Goal: Check status: Check status

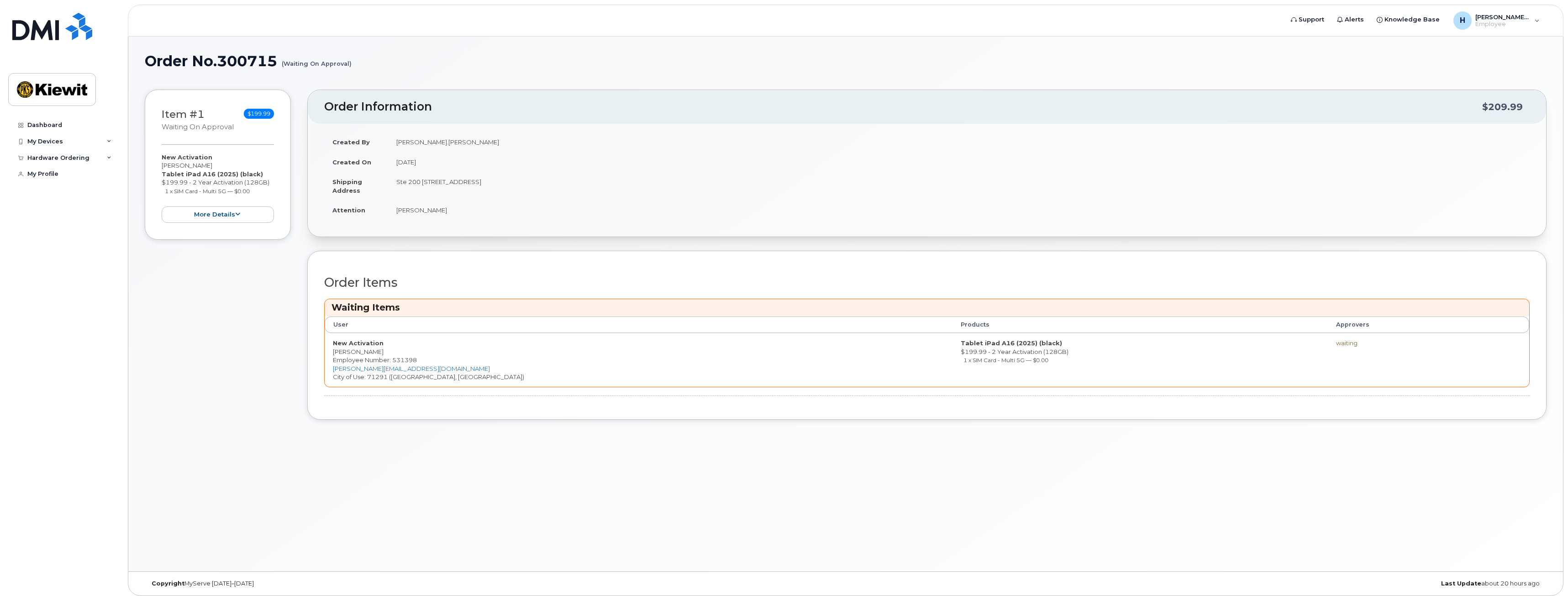
click at [434, 248] on div "Order Information $209.99 Created By Hannah.Christensen Created On September 15…" at bounding box center [927, 261] width 1240 height 344
click at [514, 421] on div "Order Information $209.99 Created By Hannah.Christensen Created On September 15…" at bounding box center [927, 261] width 1240 height 344
click at [631, 510] on div "Order No.300715 (Waiting On Approval) × Share This Order If you want to allow o…" at bounding box center [845, 304] width 1434 height 535
click at [852, 455] on div "Order No.300715 (Waiting On Approval) × Share This Order If you want to allow o…" at bounding box center [845, 304] width 1434 height 535
click at [1336, 343] on div "waiting" at bounding box center [1403, 342] width 134 height 8
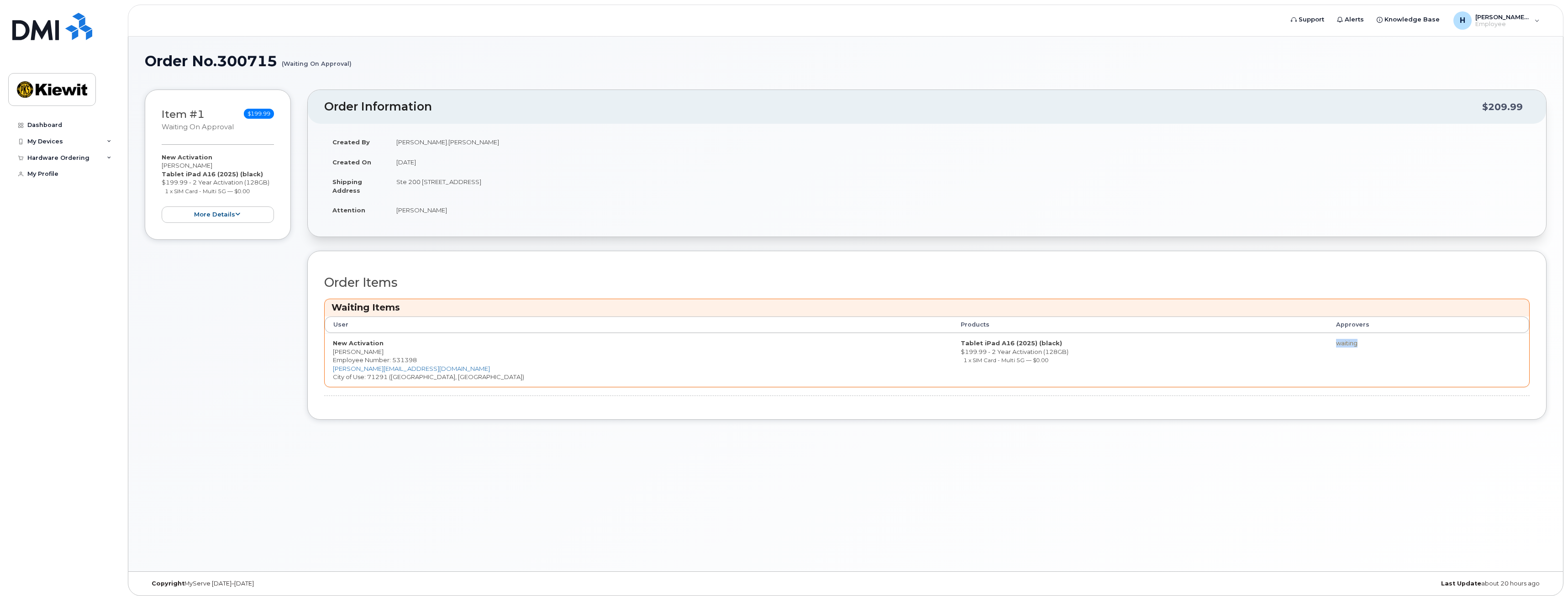
click at [1336, 343] on div "waiting" at bounding box center [1403, 342] width 134 height 8
click at [1328, 351] on td "waiting" at bounding box center [1403, 360] width 150 height 54
click at [1328, 352] on td "waiting" at bounding box center [1403, 360] width 150 height 54
click at [1336, 341] on div "waiting" at bounding box center [1403, 342] width 134 height 8
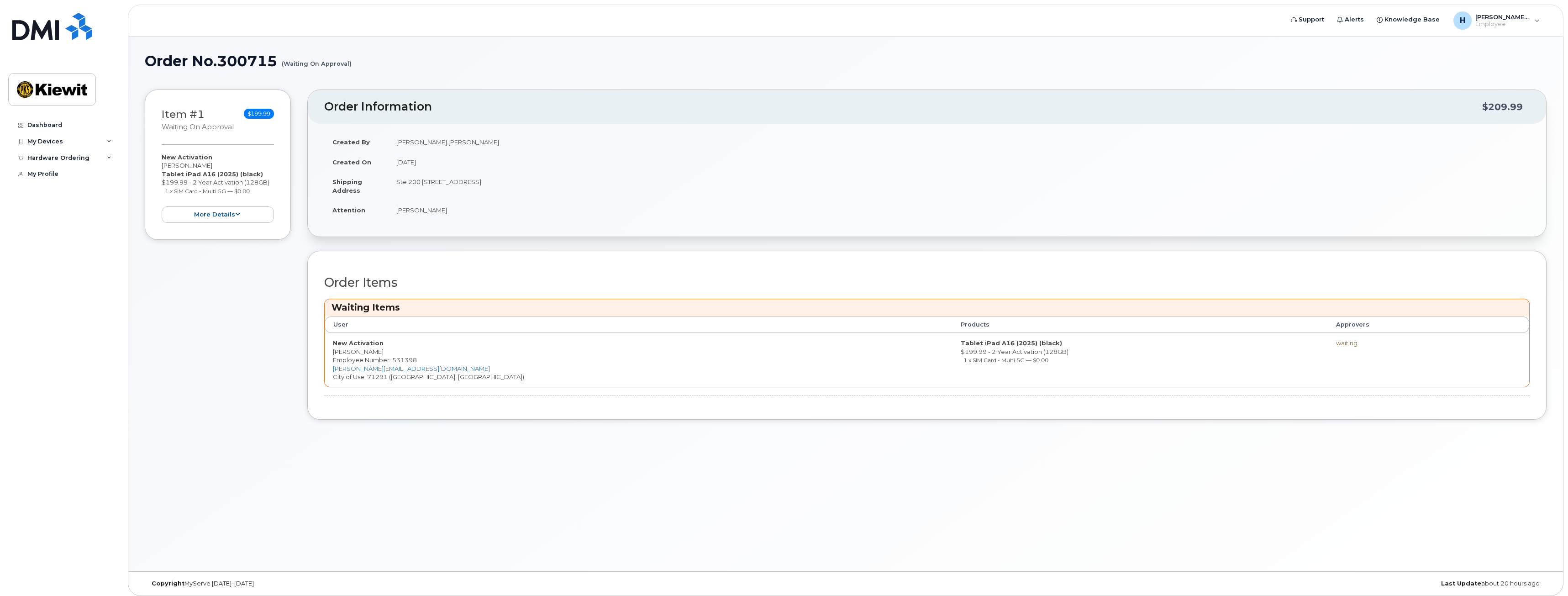
click at [1328, 319] on th "Approvers" at bounding box center [1403, 325] width 150 height 17
click at [1328, 322] on th "Approvers" at bounding box center [1403, 325] width 150 height 17
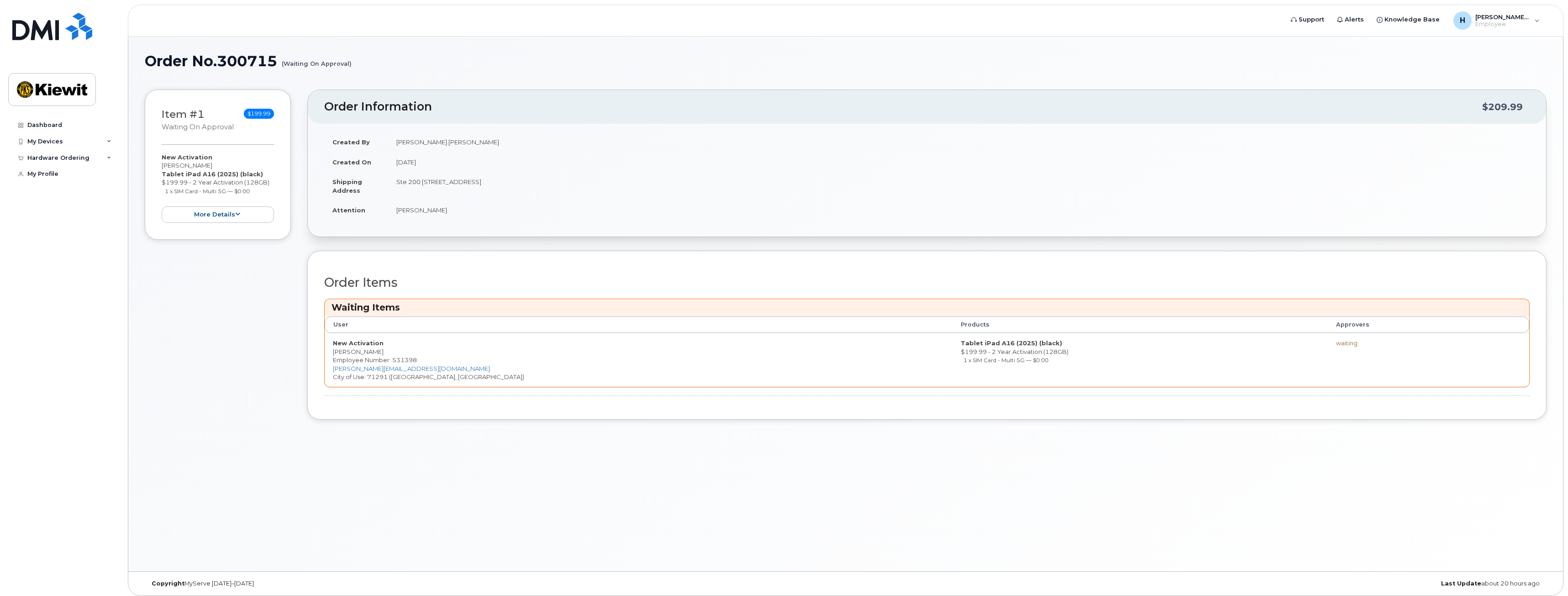
click at [1339, 337] on td "waiting" at bounding box center [1403, 360] width 150 height 54
drag, startPoint x: 1340, startPoint y: 344, endPoint x: 1279, endPoint y: 341, distance: 61.1
click at [1279, 341] on tr "New Activation Hannah Christensen Employee Number: 531398 HANNAH.CHRISTENSEN@MA…" at bounding box center [927, 360] width 1205 height 54
click at [1328, 386] on td "waiting" at bounding box center [1403, 360] width 150 height 54
click at [1322, 444] on div "Order No.300715 (Waiting On Approval) × Share This Order If you want to allow o…" at bounding box center [845, 304] width 1434 height 535
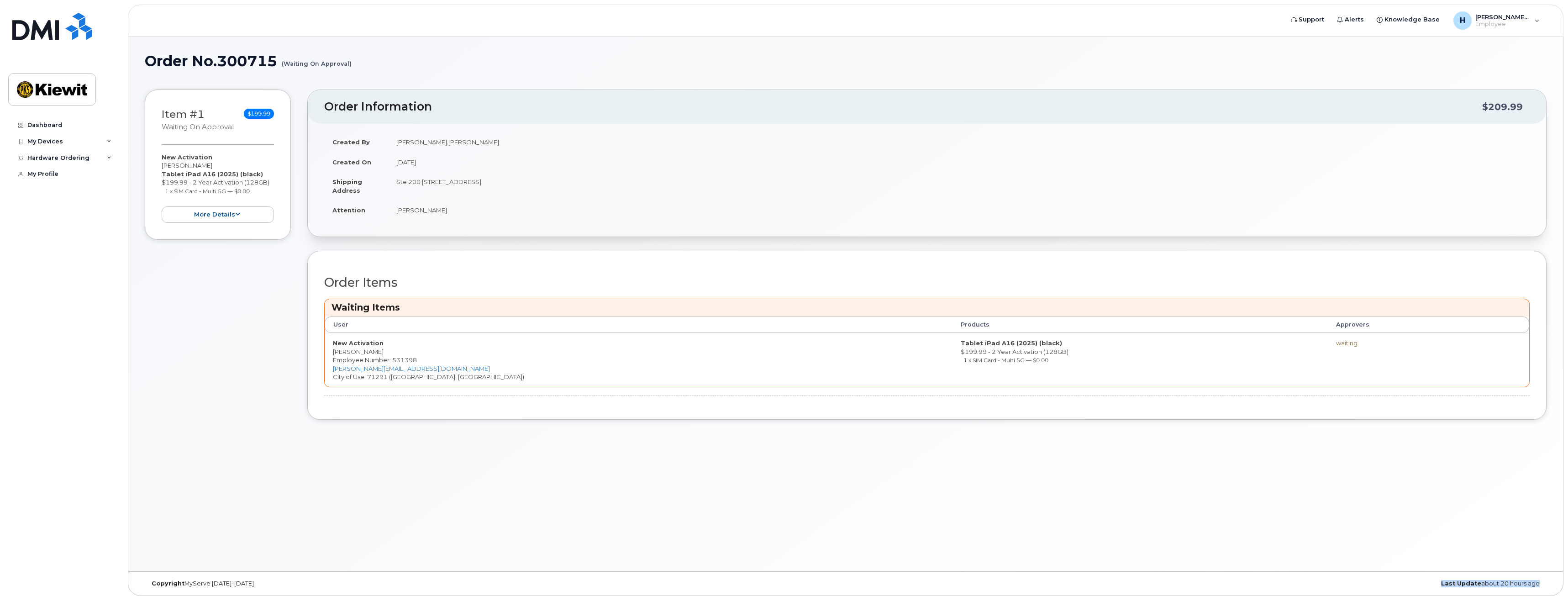
drag, startPoint x: 1433, startPoint y: 580, endPoint x: 1529, endPoint y: 585, distance: 96.1
click at [10, 29] on body "Support Alerts Knowledge Base H Hannah.Christensen Employee English Français Si…" at bounding box center [784, 300] width 1568 height 601
click at [1459, 579] on div "Copyright MyServe 2011–2025 Last Update about 20 hours ago" at bounding box center [845, 584] width 1434 height 24
click at [1224, 488] on div "Order No.300715 (Waiting On Approval) × Share This Order If you want to allow o…" at bounding box center [845, 304] width 1434 height 535
click at [339, 328] on th "User" at bounding box center [638, 325] width 628 height 17
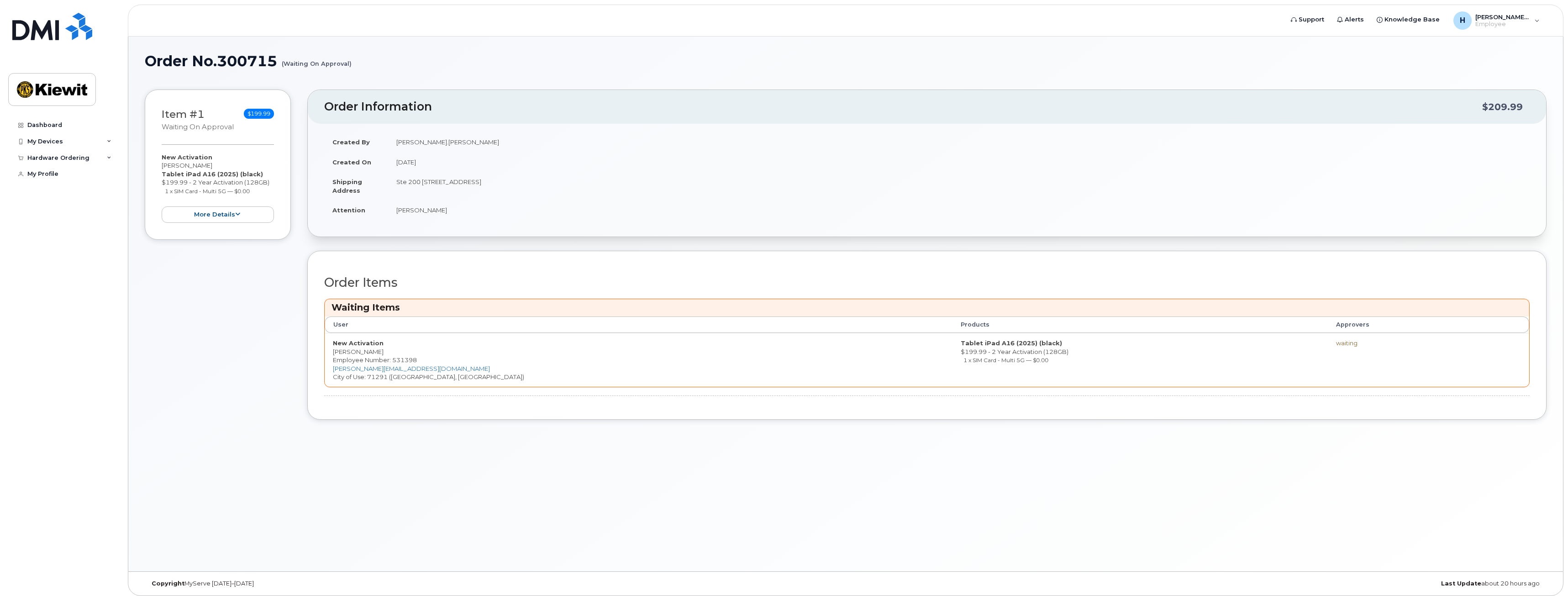
click at [339, 327] on th "User" at bounding box center [638, 325] width 628 height 17
click at [339, 326] on th "User" at bounding box center [638, 325] width 628 height 17
click at [349, 325] on th "User" at bounding box center [638, 325] width 628 height 17
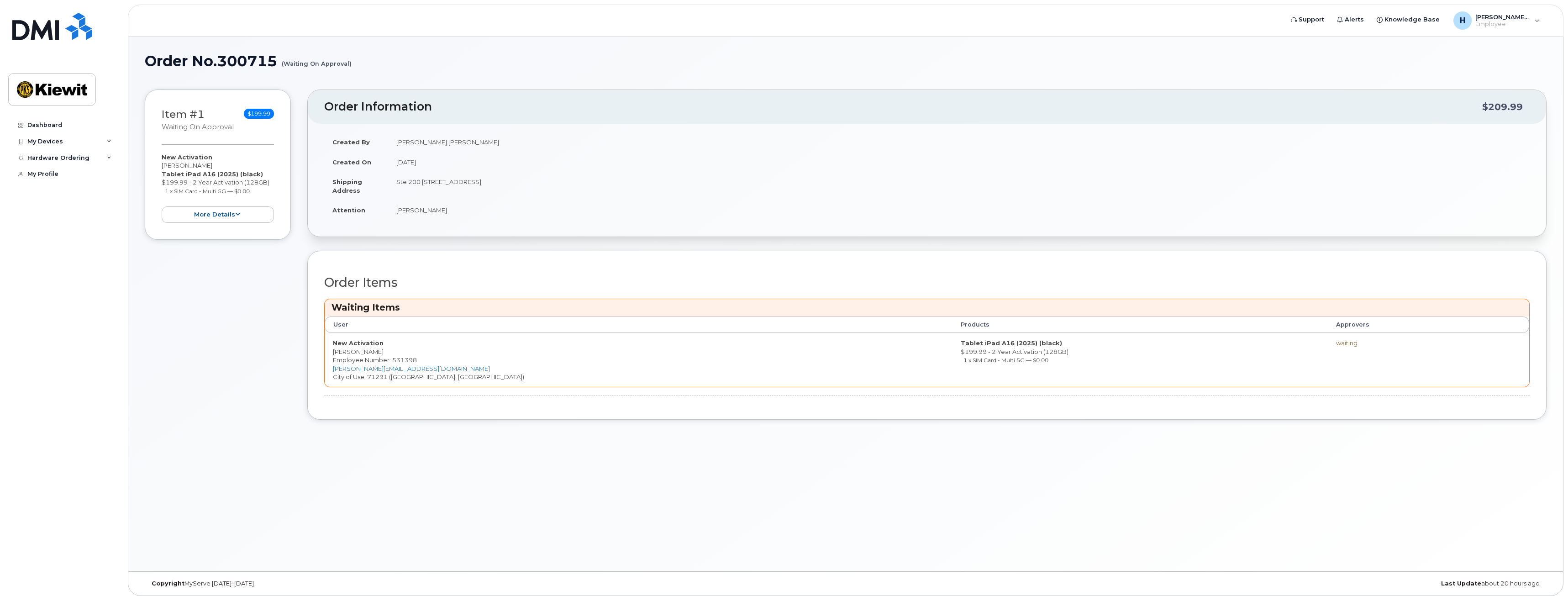
click at [349, 324] on th "User" at bounding box center [638, 325] width 628 height 17
drag, startPoint x: 856, startPoint y: 304, endPoint x: 861, endPoint y: 317, distance: 13.9
click at [861, 316] on div "Waiting Items User Products Approvers New Activation Hannah Christensen Employe…" at bounding box center [926, 343] width 1206 height 89
click at [953, 317] on th "Products" at bounding box center [1140, 325] width 375 height 17
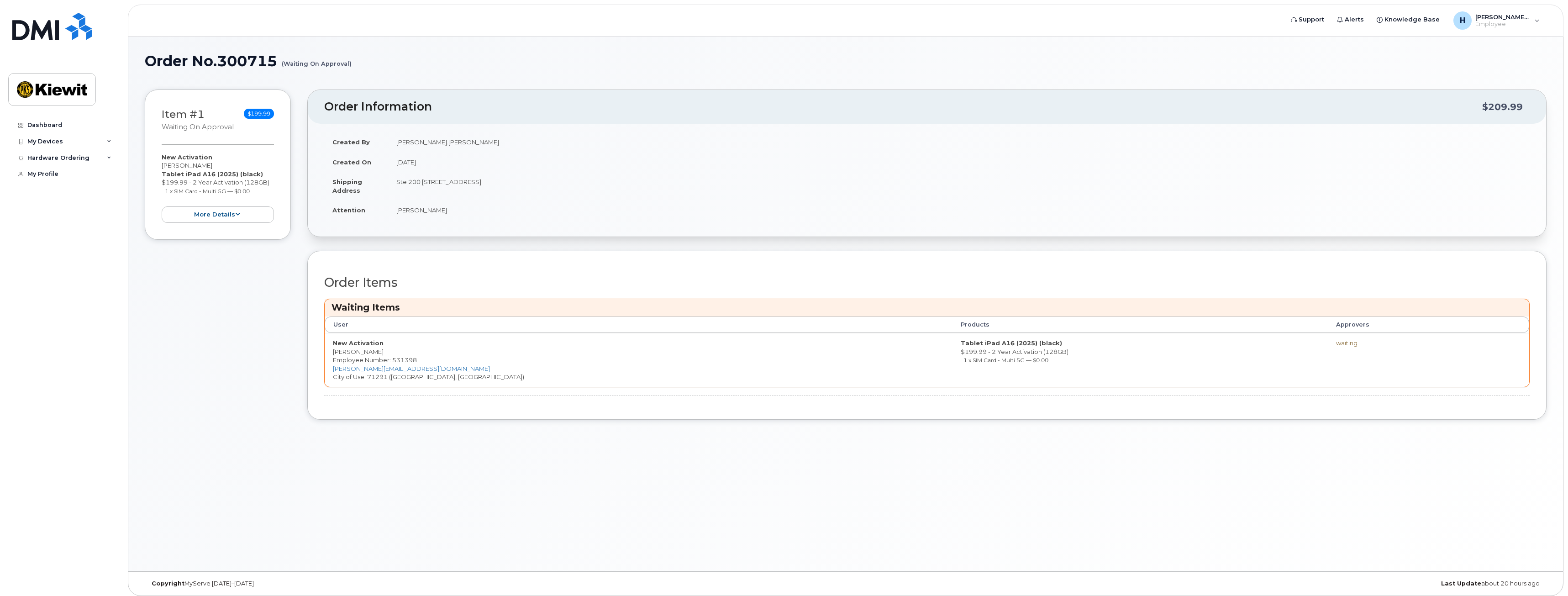
click at [953, 325] on th "Products" at bounding box center [1140, 325] width 375 height 17
click at [431, 213] on td "[PERSON_NAME]" at bounding box center [959, 210] width 1142 height 20
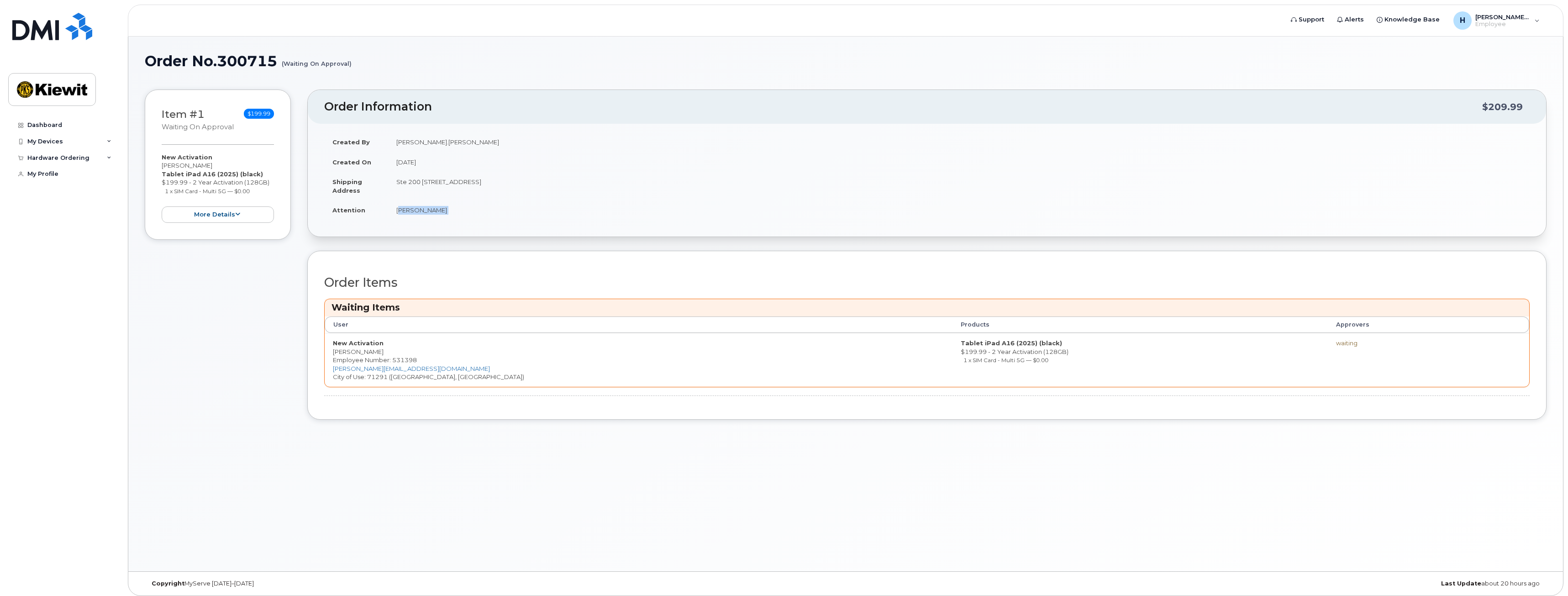
click at [431, 213] on td "[PERSON_NAME]" at bounding box center [959, 210] width 1142 height 20
click at [455, 235] on div "Created By Hannah.Christensen Created On September 15, 2025 Shipping Address St…" at bounding box center [927, 180] width 1239 height 113
click at [459, 241] on div "Order Information $209.99 Created By Hannah.Christensen Created On September 15…" at bounding box center [927, 261] width 1240 height 344
click at [227, 304] on div "Item #1 Waiting On Approval $199.99 New Activation Hannah Christensen Tablet iP…" at bounding box center [218, 261] width 146 height 344
click at [1185, 455] on div "Order No.300715 (Waiting On Approval) × Share This Order If you want to allow o…" at bounding box center [845, 304] width 1434 height 535
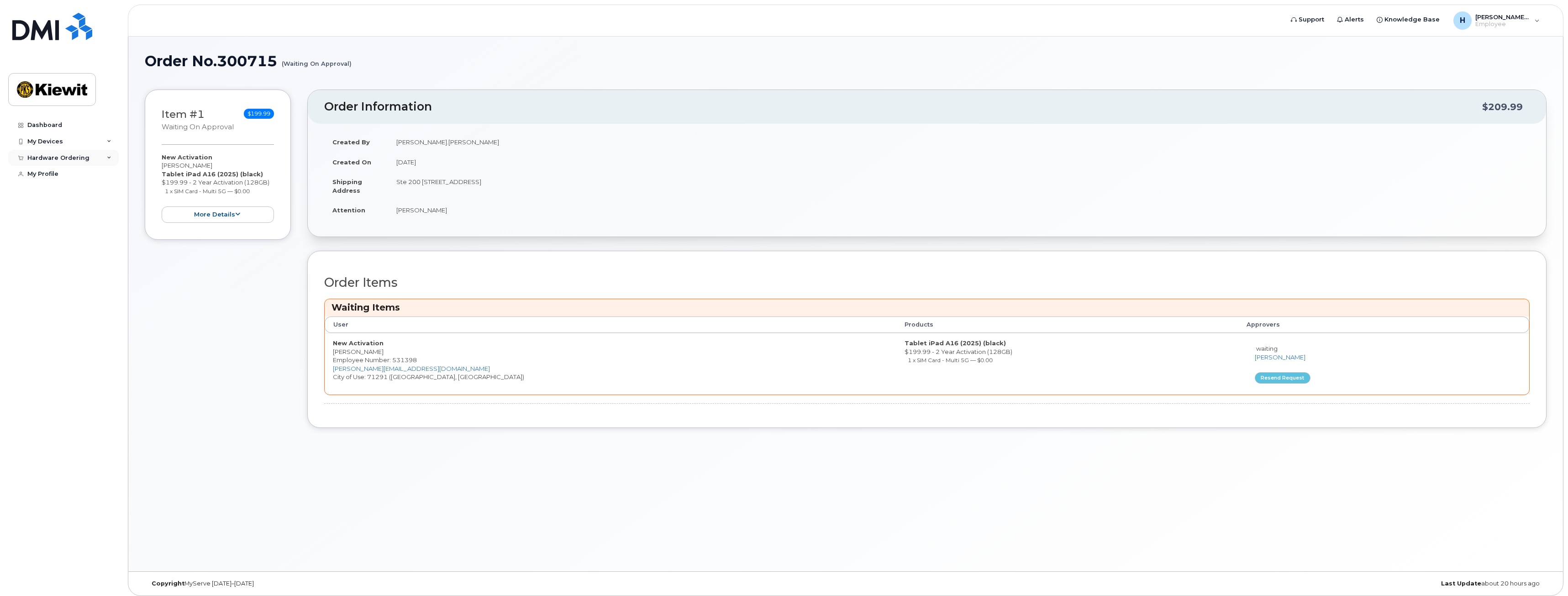
click at [73, 157] on div "Hardware Ordering" at bounding box center [58, 158] width 62 height 7
click at [77, 243] on div "Dashboard My Devices Add Device [PHONE_NUMBER] ([PERSON_NAME]) Hardware Orderin…" at bounding box center [65, 350] width 113 height 465
click at [93, 159] on div "Hardware Ordering" at bounding box center [64, 158] width 111 height 17
click at [101, 155] on div "Hardware Ordering" at bounding box center [64, 158] width 111 height 17
click at [99, 144] on div "My Devices" at bounding box center [64, 142] width 111 height 17
